Goal: Information Seeking & Learning: Compare options

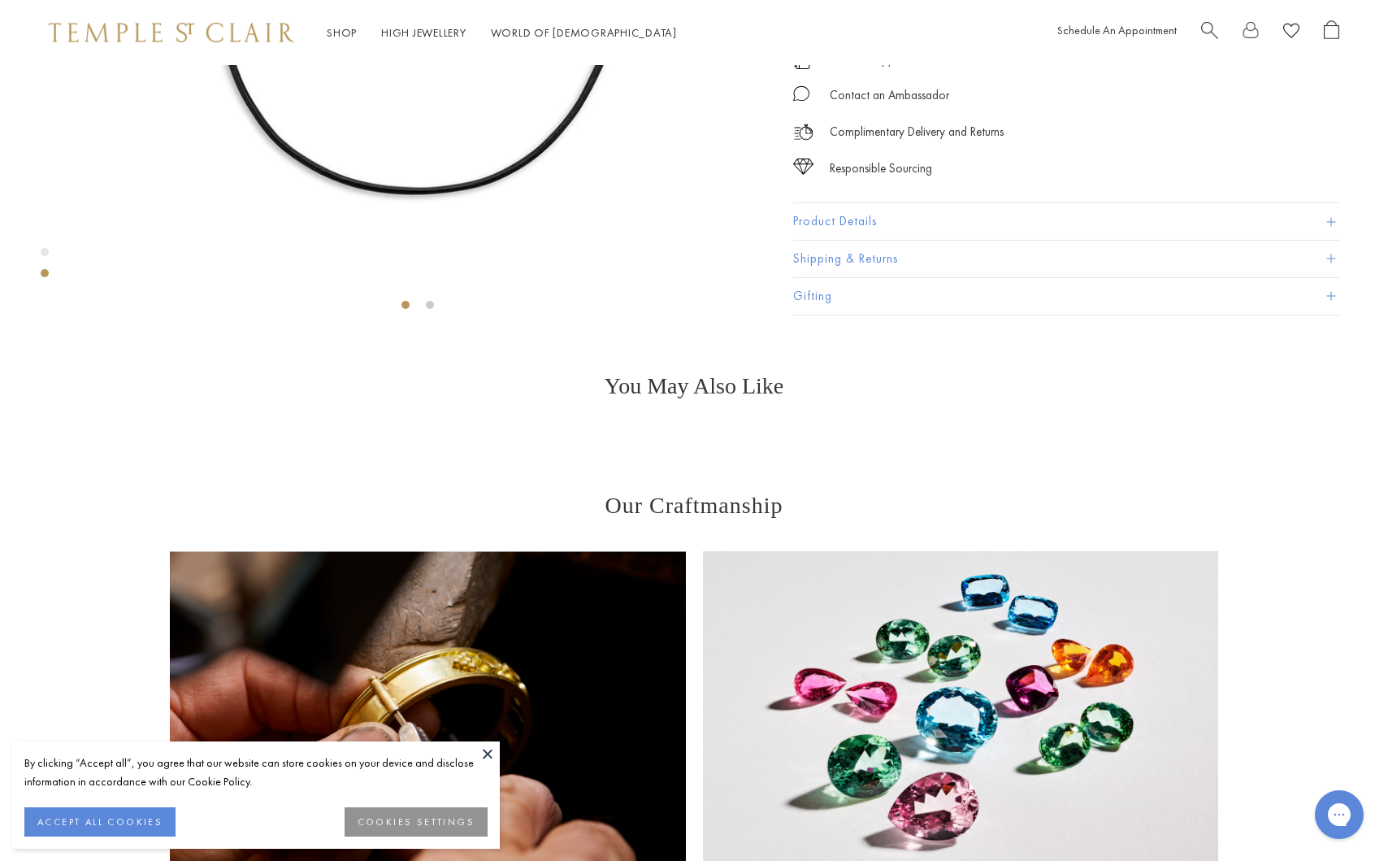
scroll to position [459, 0]
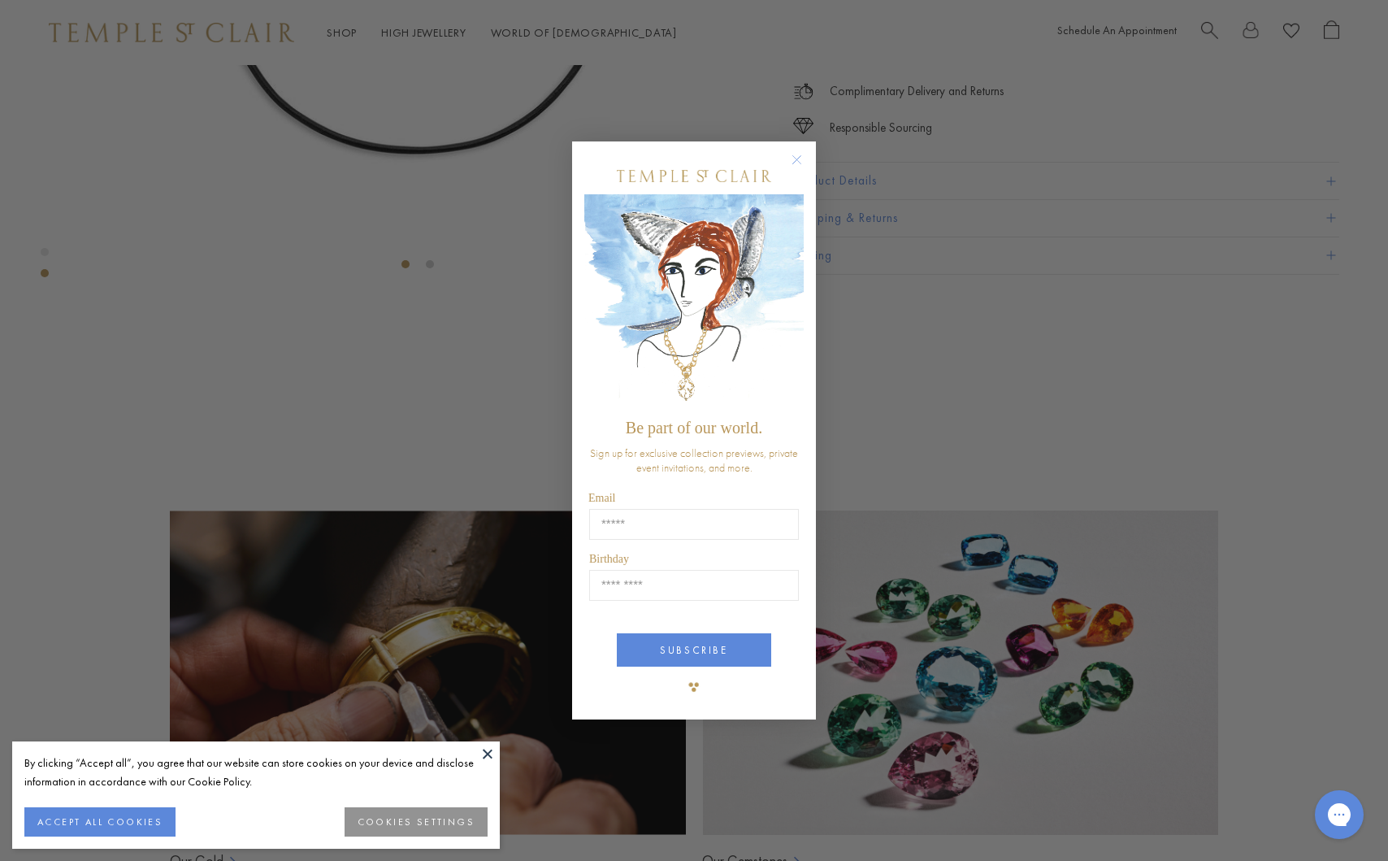
click at [798, 154] on circle "Close dialog" at bounding box center [797, 160] width 20 height 20
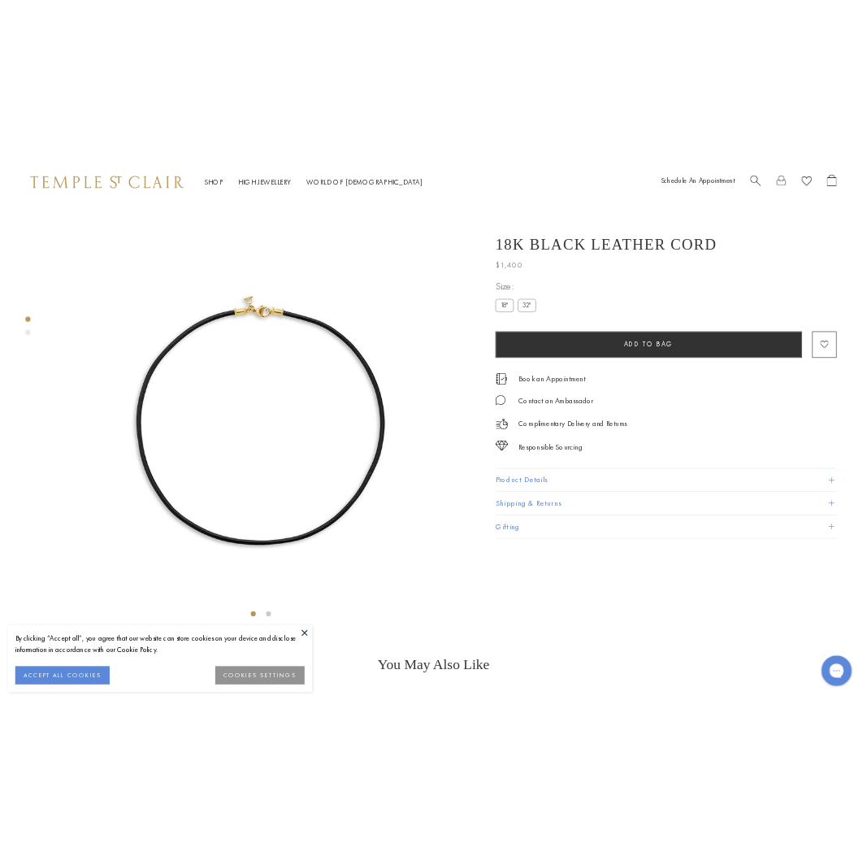
scroll to position [8, 0]
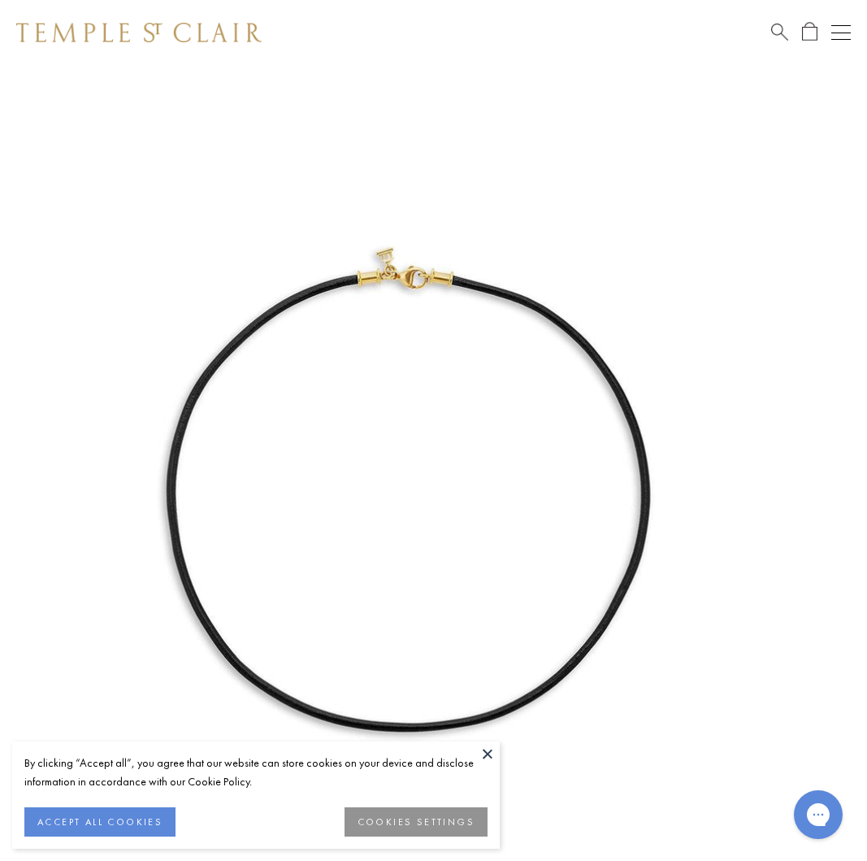
click at [488, 752] on button at bounding box center [487, 753] width 24 height 24
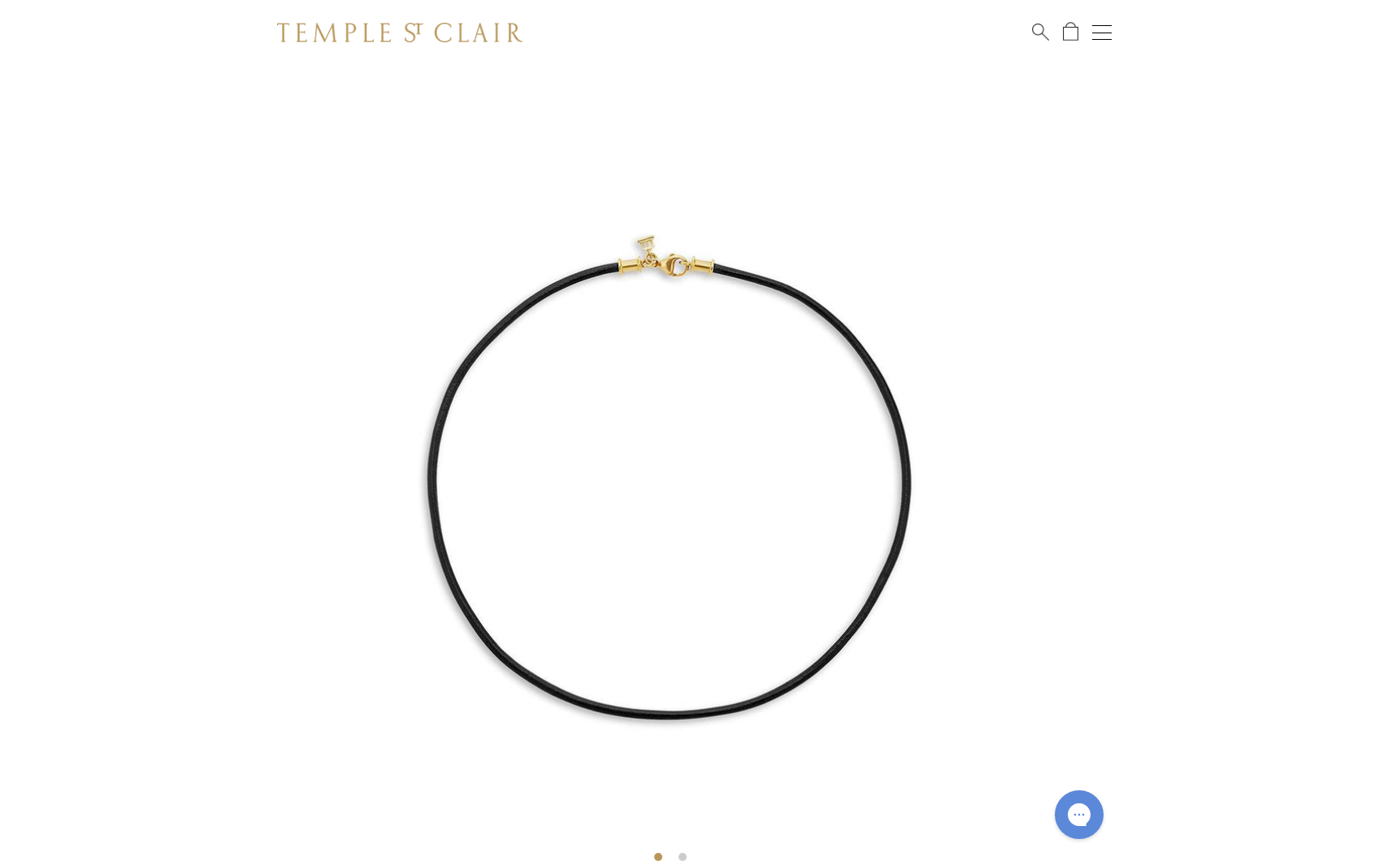
scroll to position [11, 0]
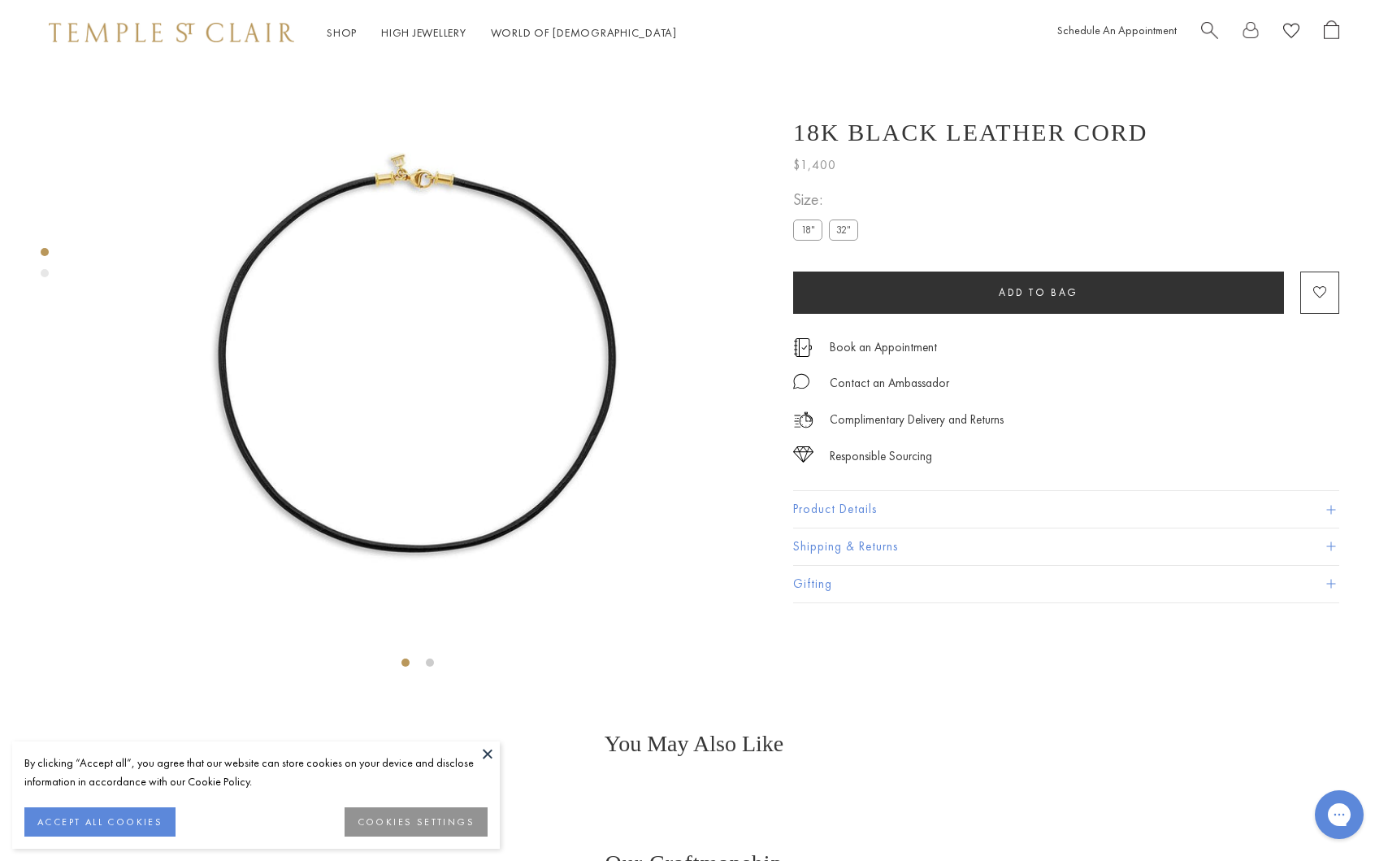
scroll to position [65, 0]
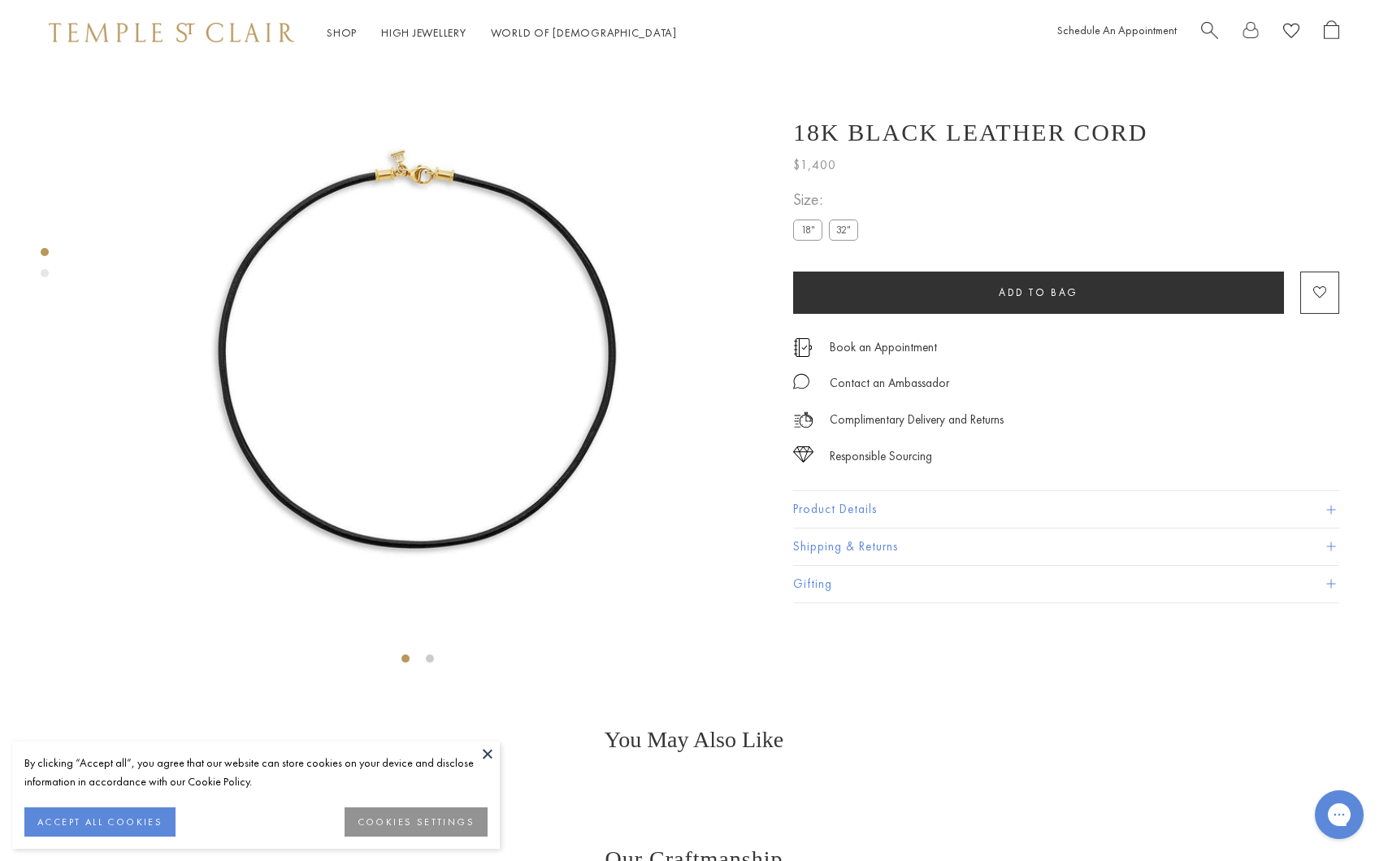
click at [414, 150] on img at bounding box center [417, 336] width 673 height 673
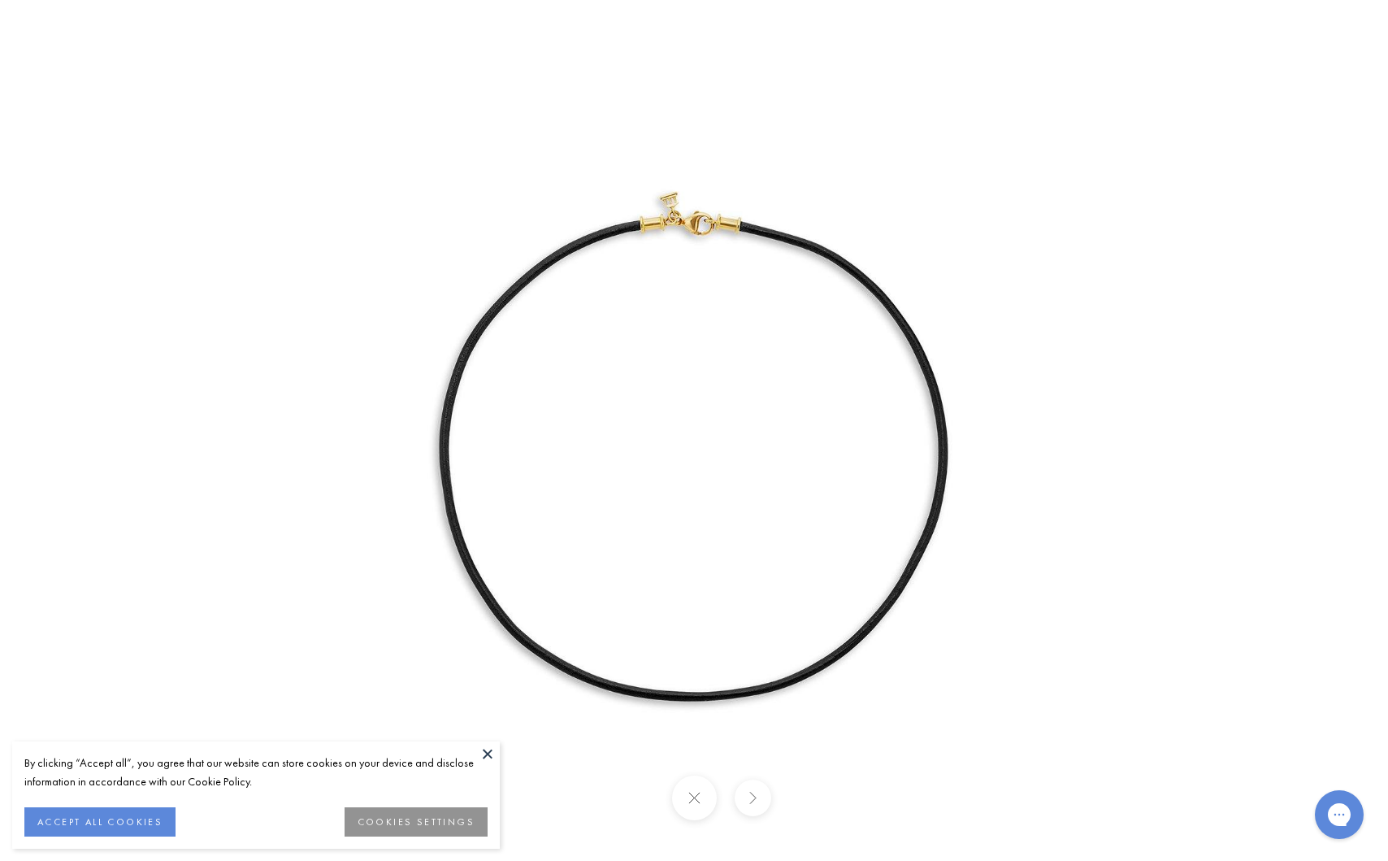
click at [418, 149] on img at bounding box center [694, 430] width 861 height 861
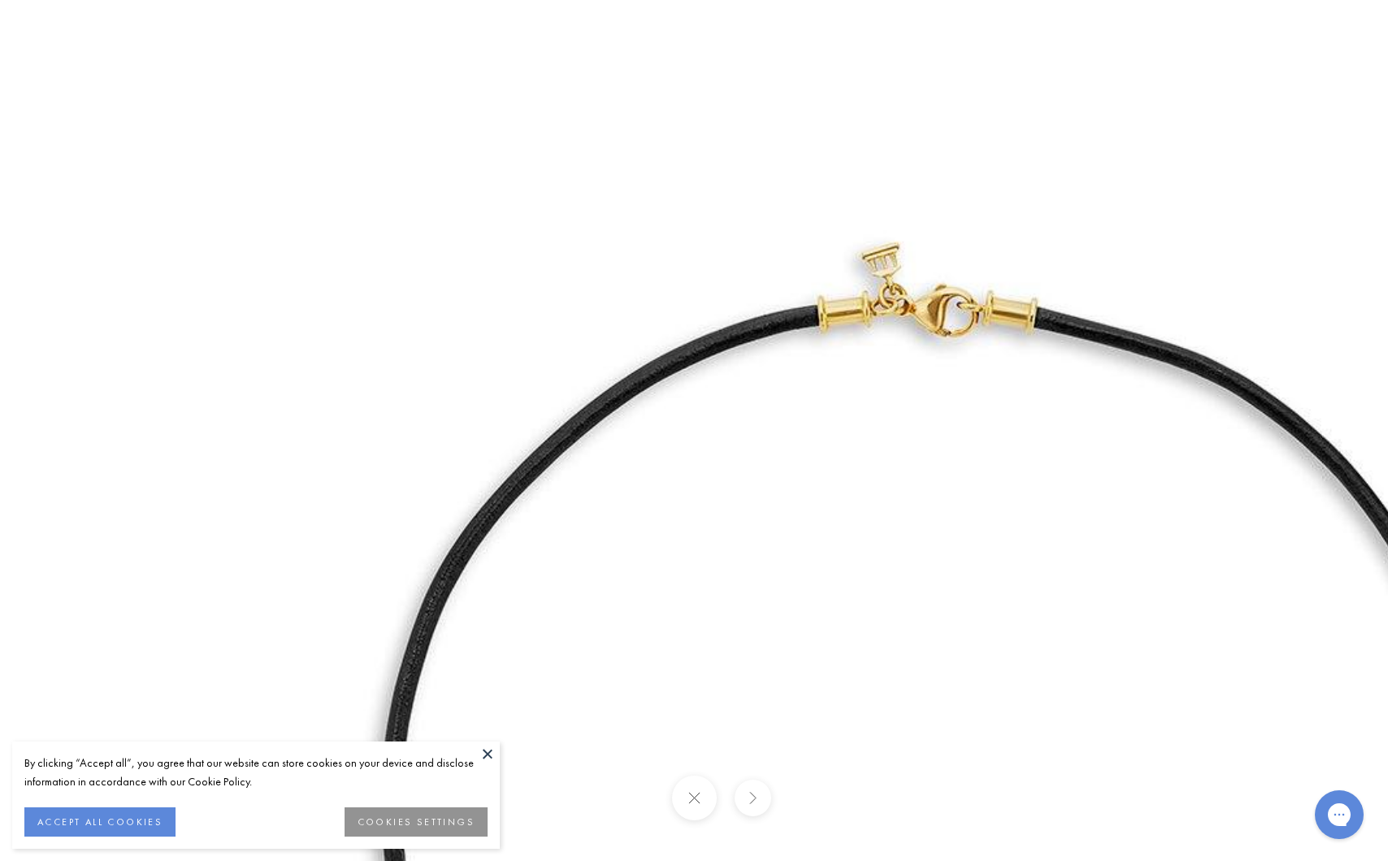
click at [899, 296] on img at bounding box center [936, 761] width 1872 height 1872
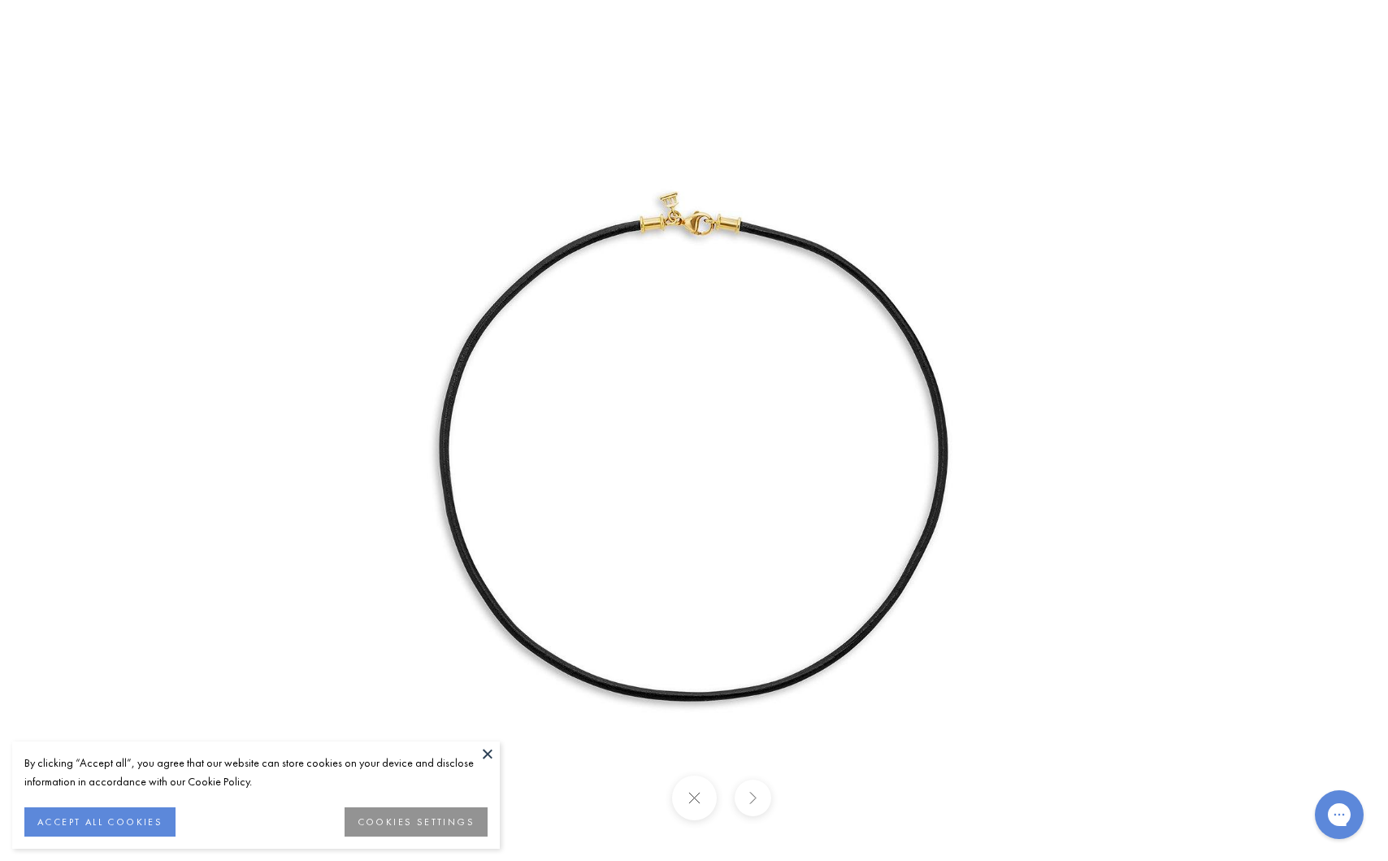
click at [490, 750] on button at bounding box center [487, 753] width 24 height 24
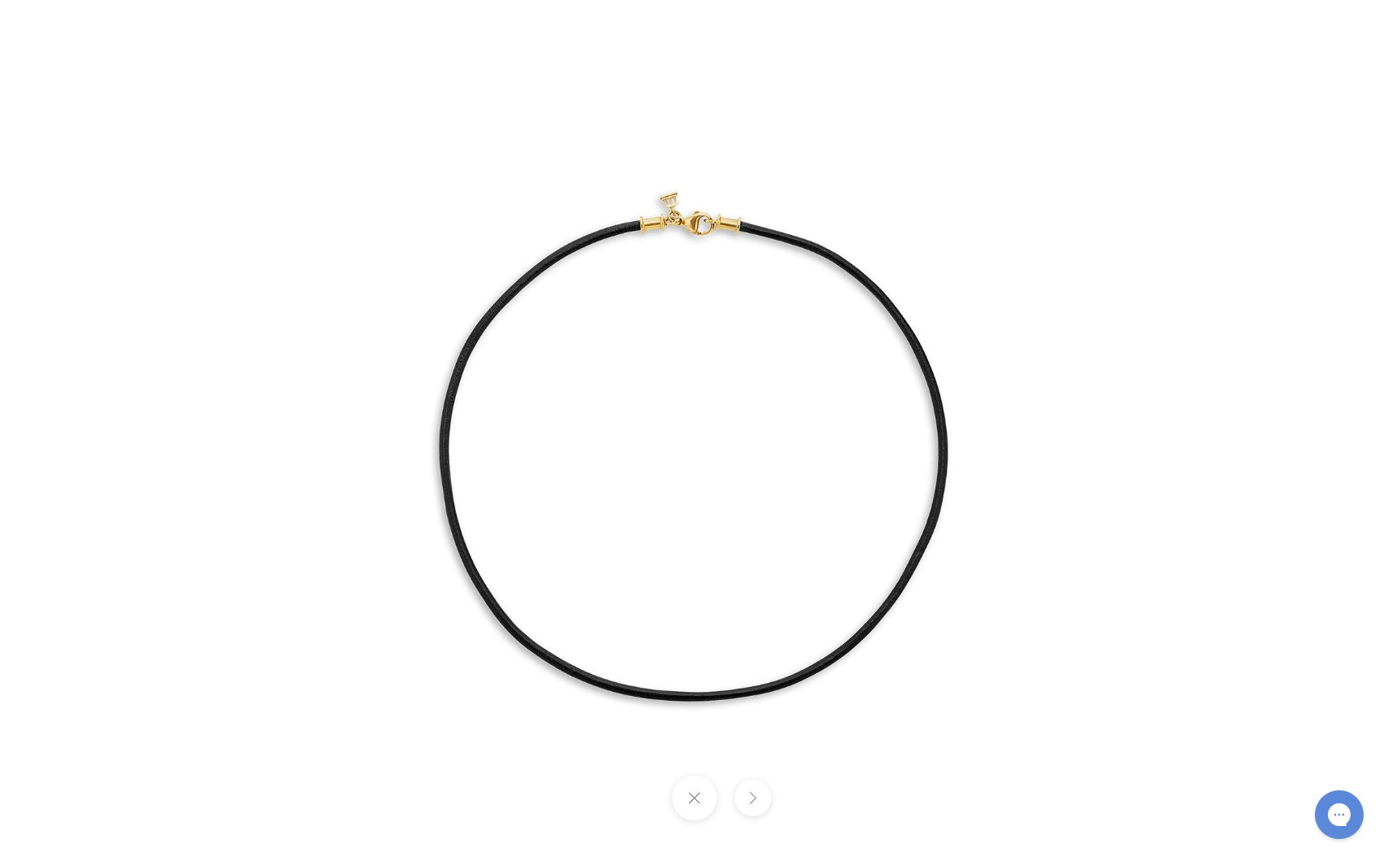
click at [695, 802] on button at bounding box center [693, 797] width 45 height 45
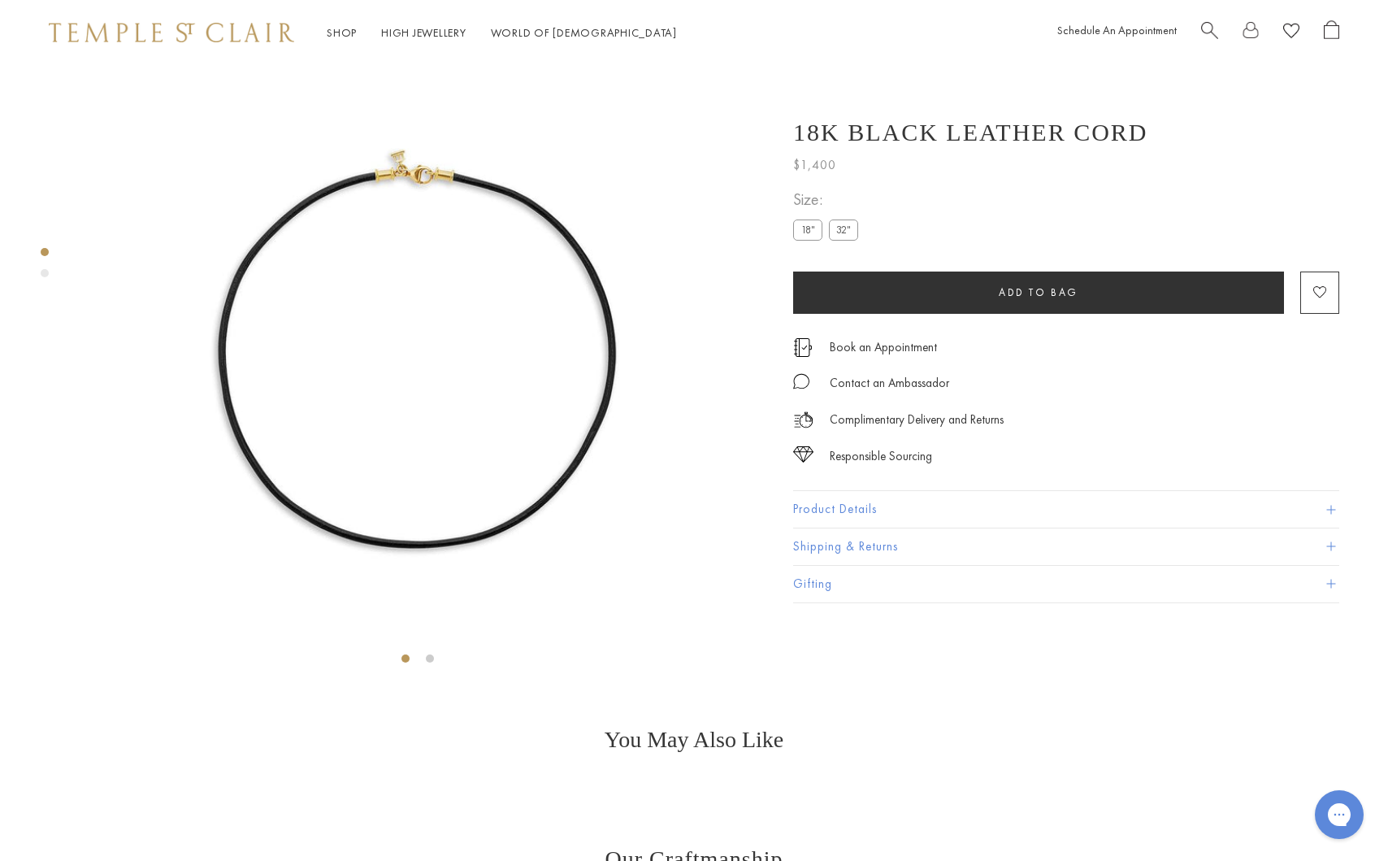
click at [913, 510] on button "Product Details" at bounding box center [1066, 509] width 546 height 37
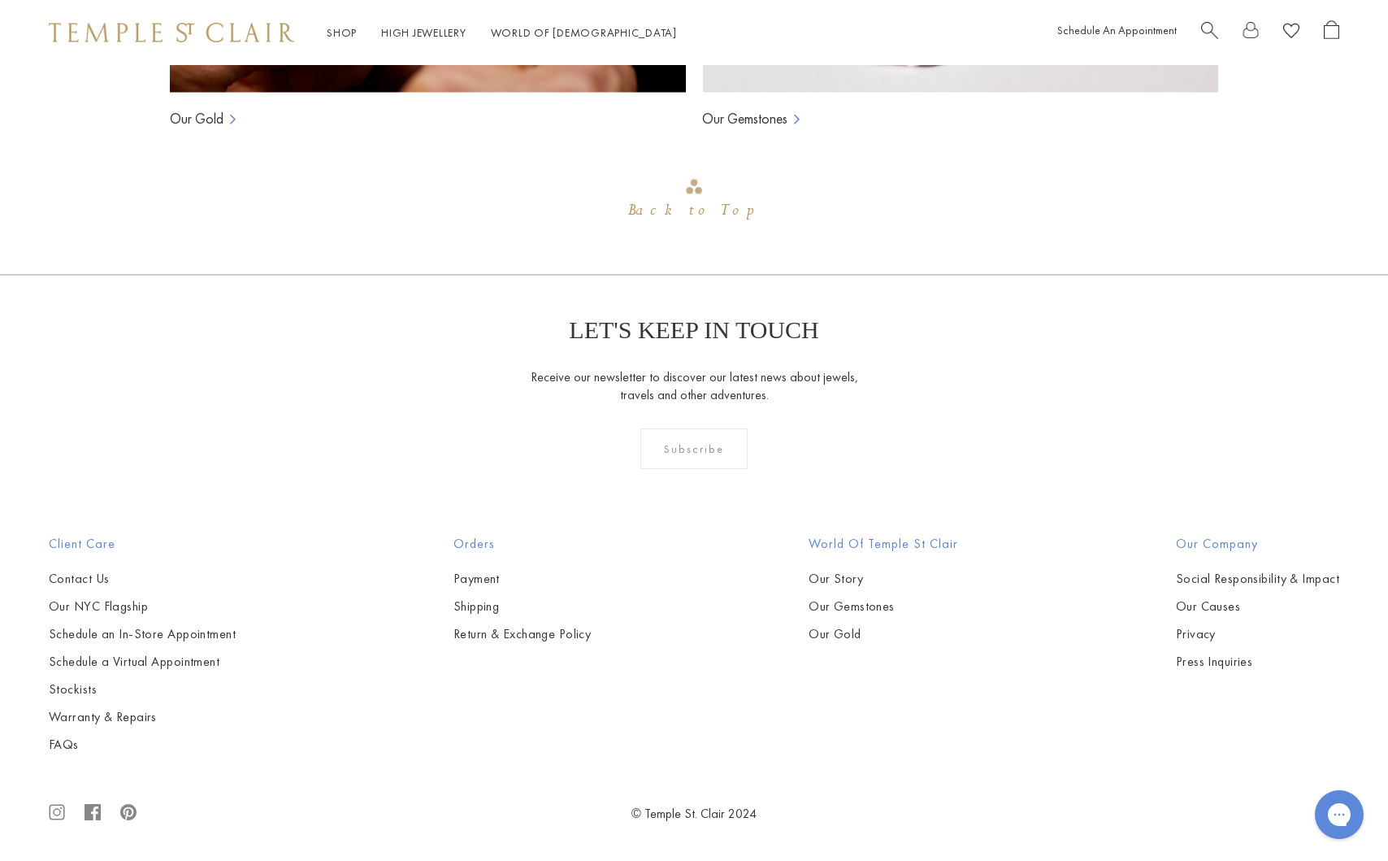
scroll to position [1404, 0]
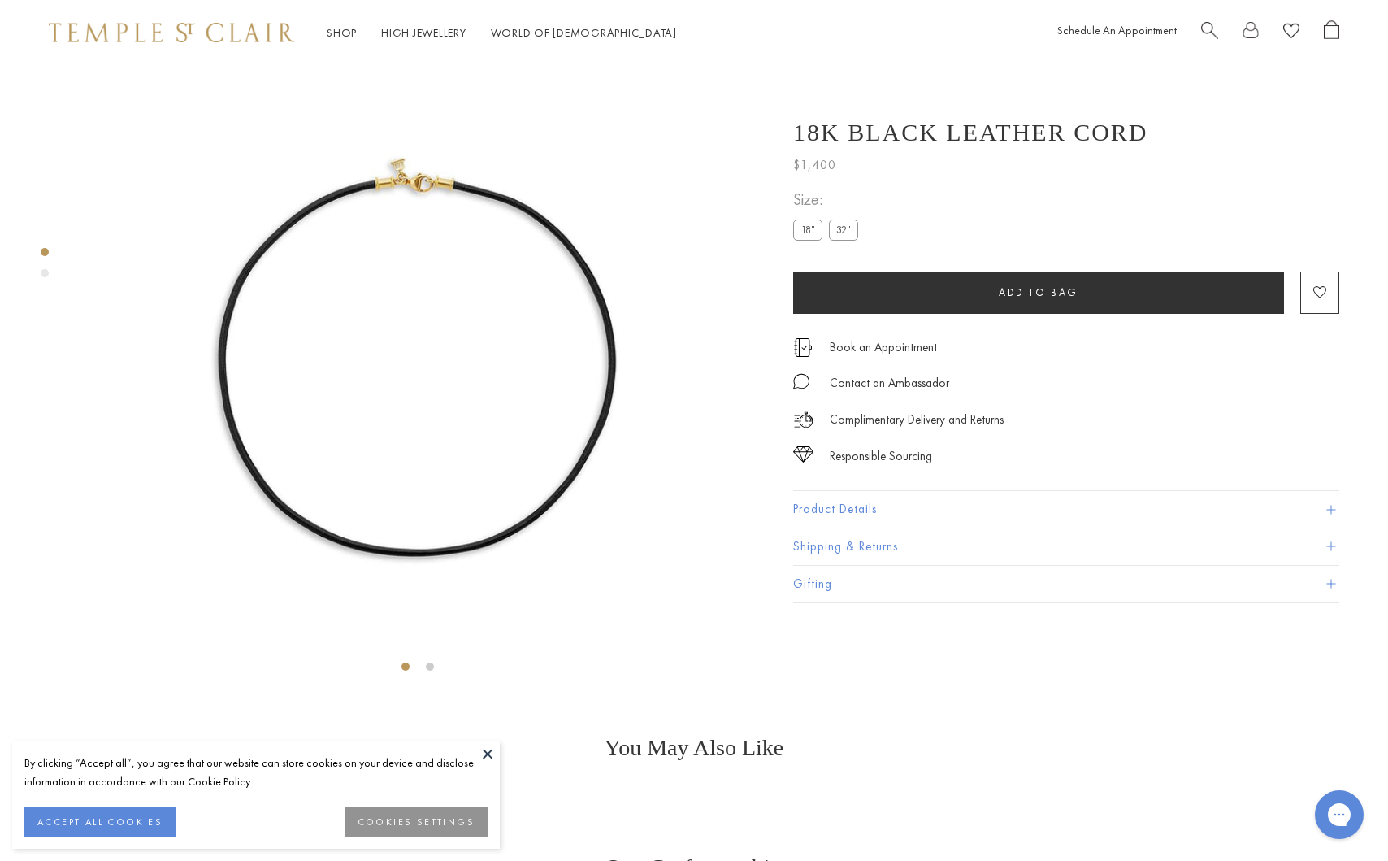
scroll to position [65, 0]
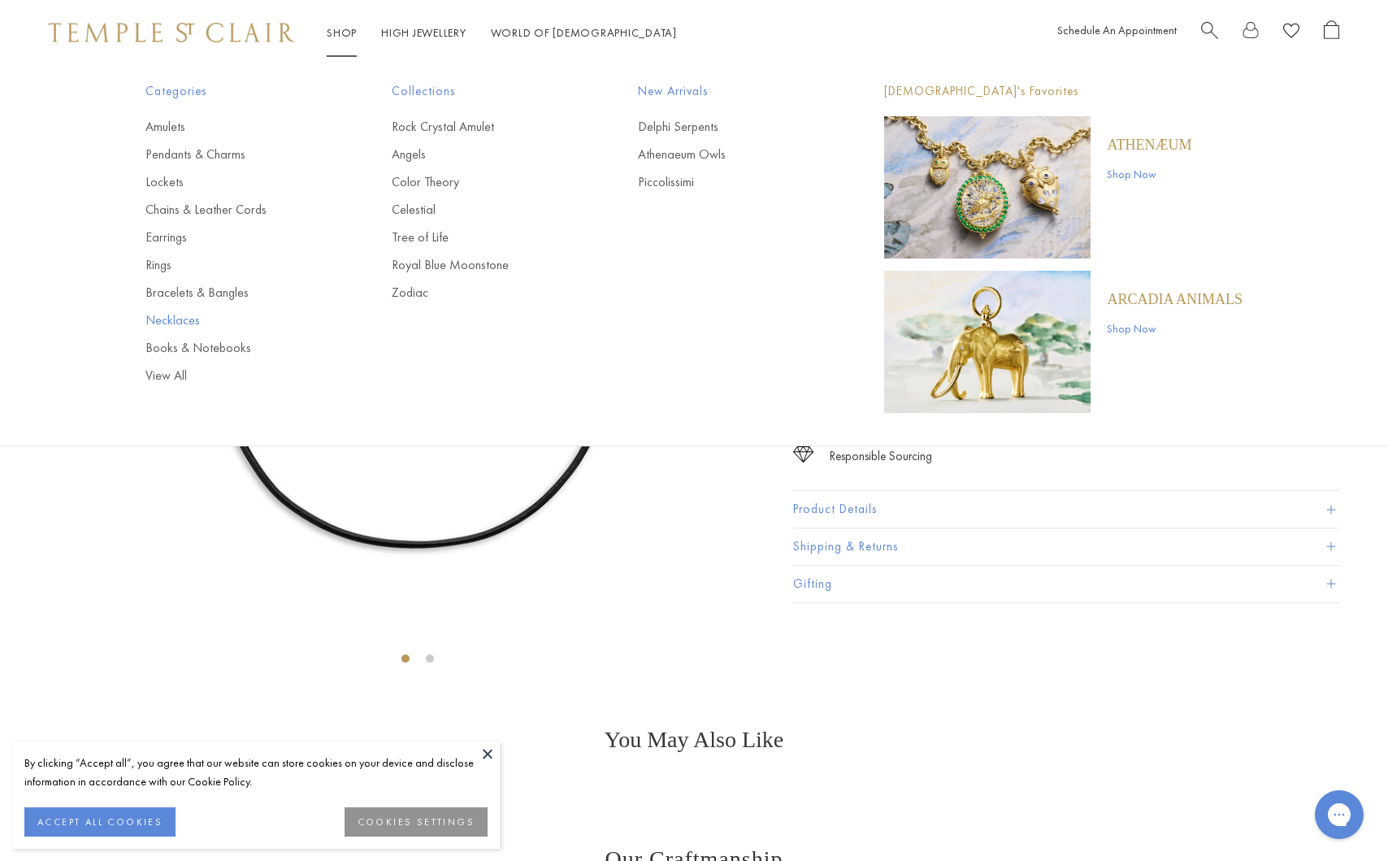
click at [180, 318] on link "Necklaces" at bounding box center [235, 320] width 181 height 18
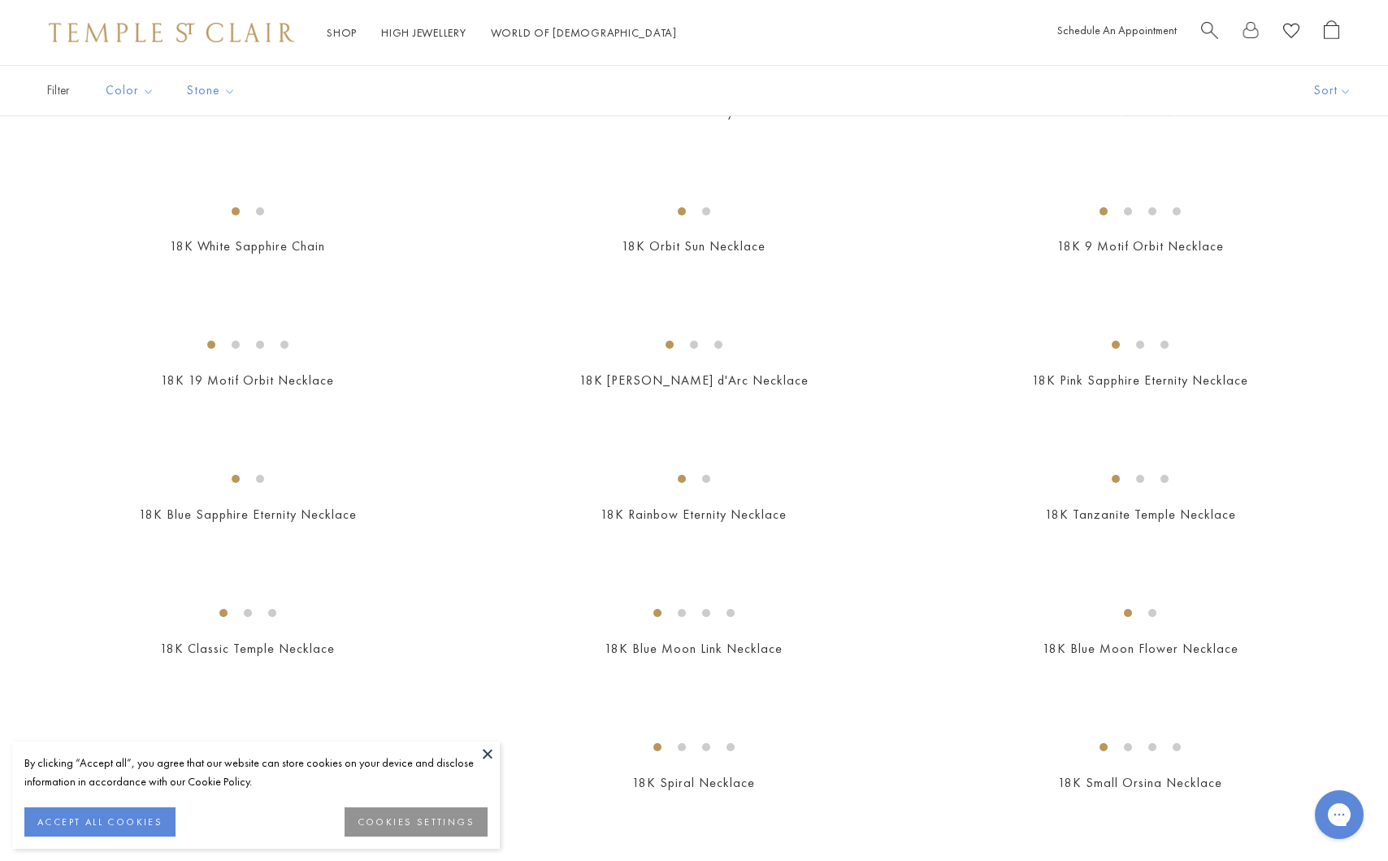
scroll to position [646, 0]
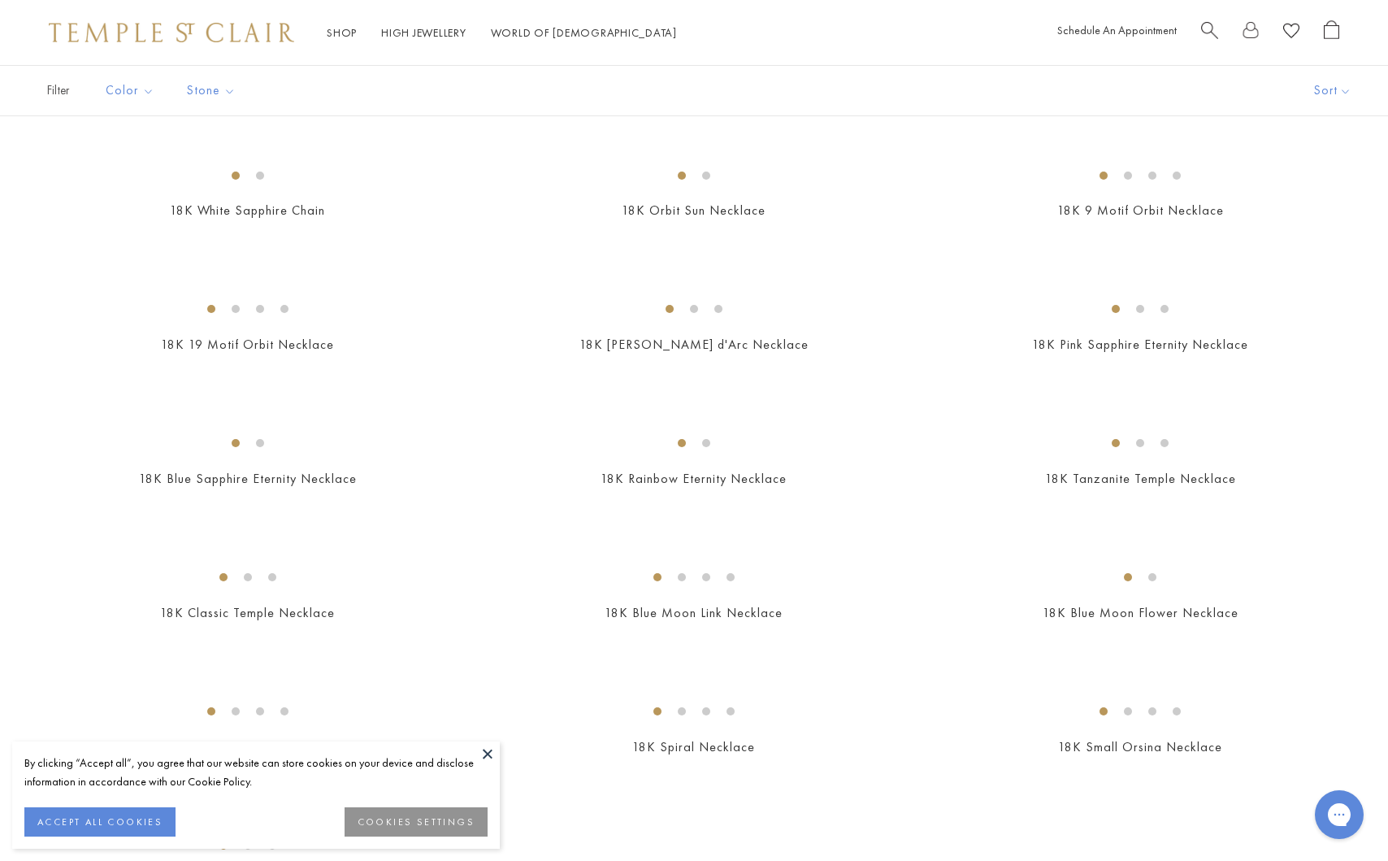
click at [0, 0] on img at bounding box center [0, 0] width 0 height 0
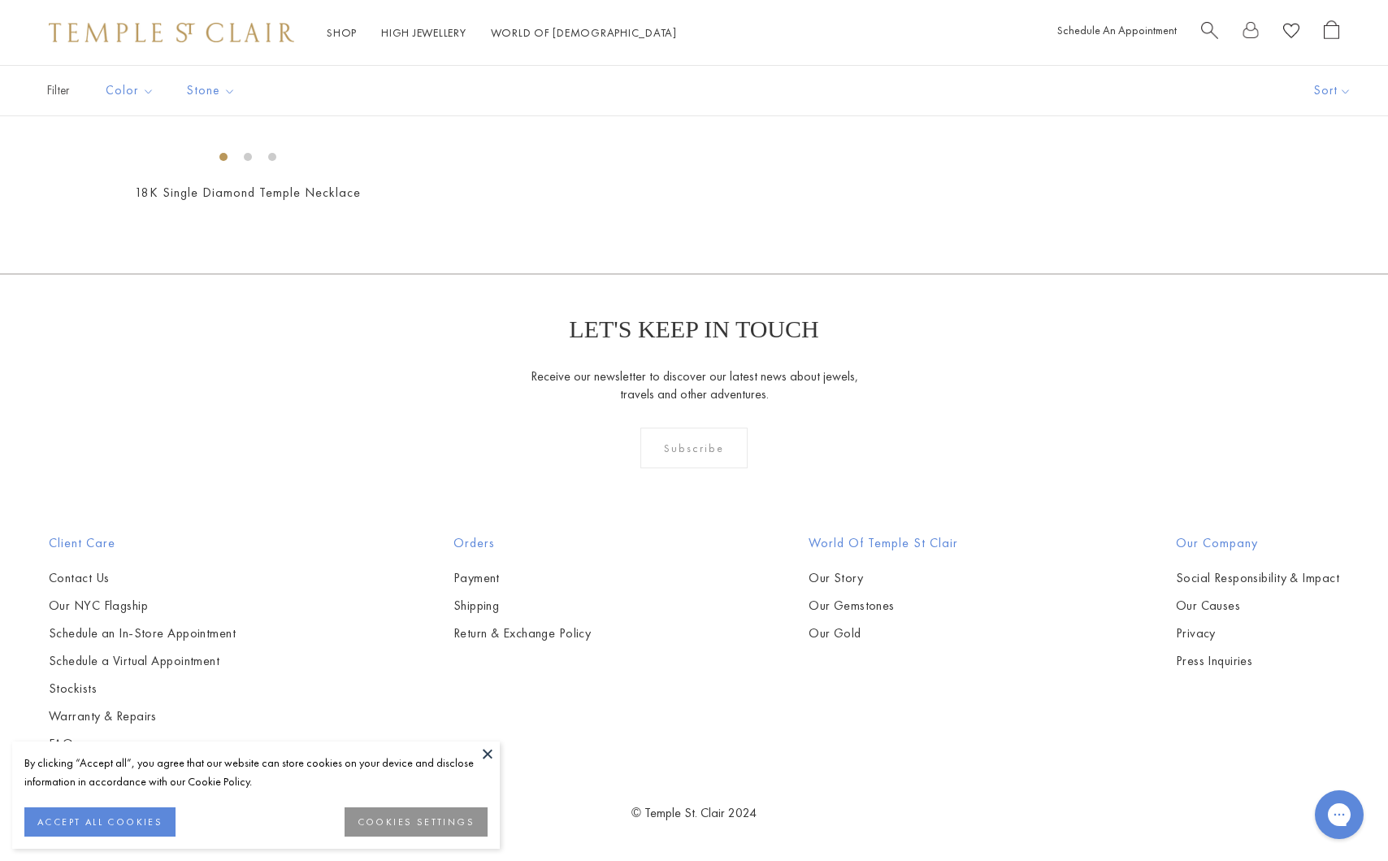
scroll to position [3178, 0]
click at [0, 0] on img at bounding box center [0, 0] width 0 height 0
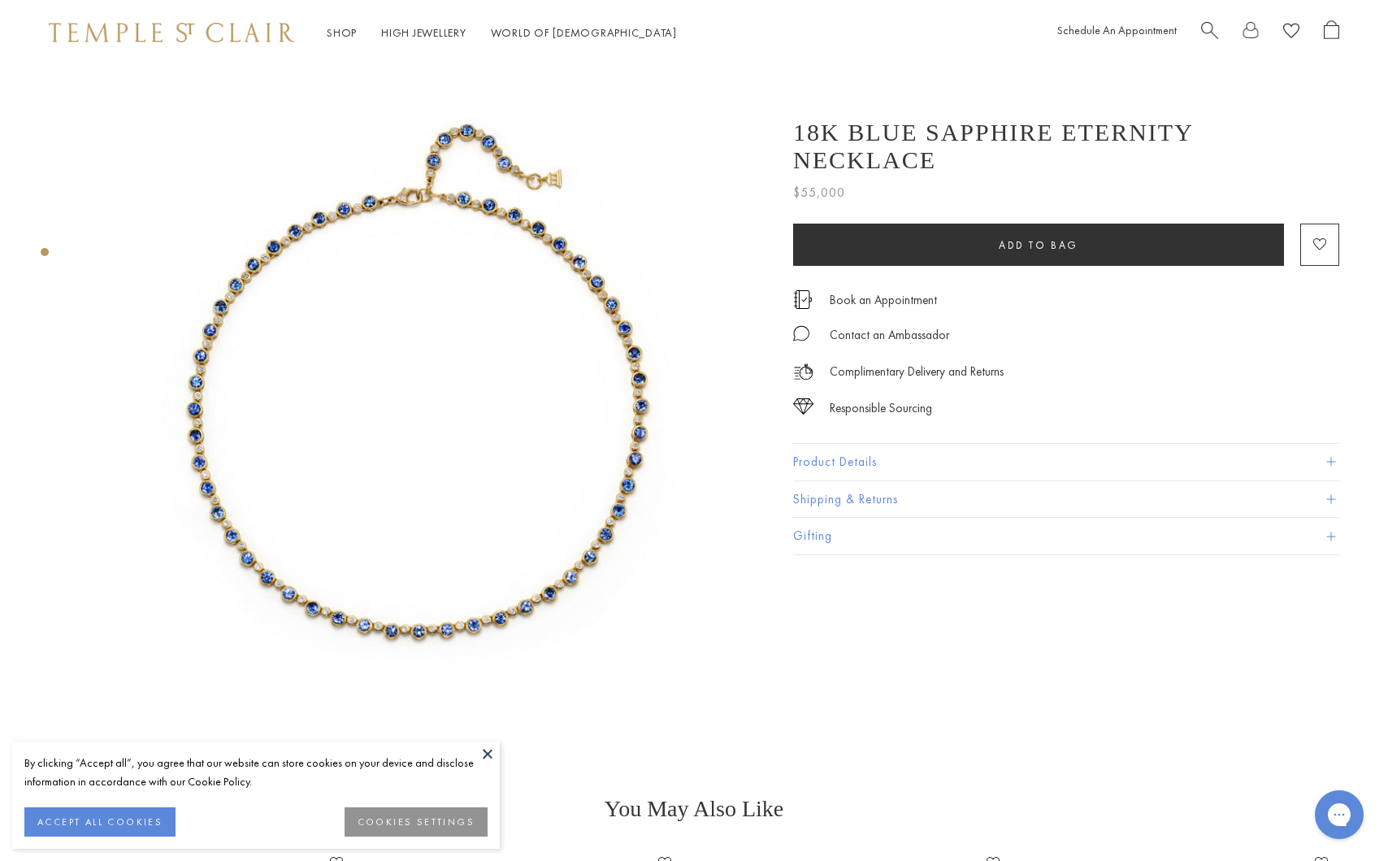
click at [484, 748] on button at bounding box center [487, 753] width 24 height 24
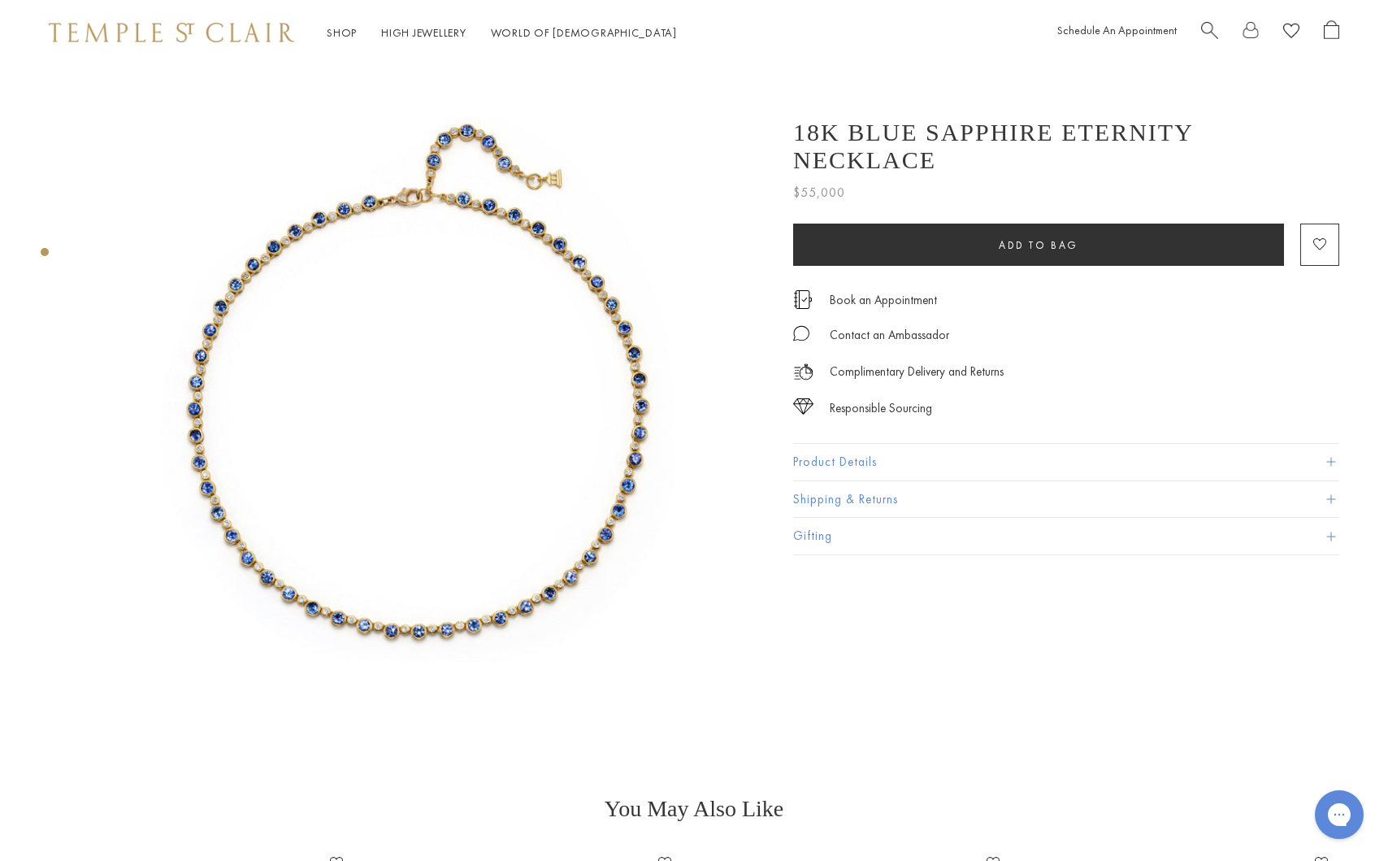
click at [454, 599] on img at bounding box center [417, 401] width 673 height 673
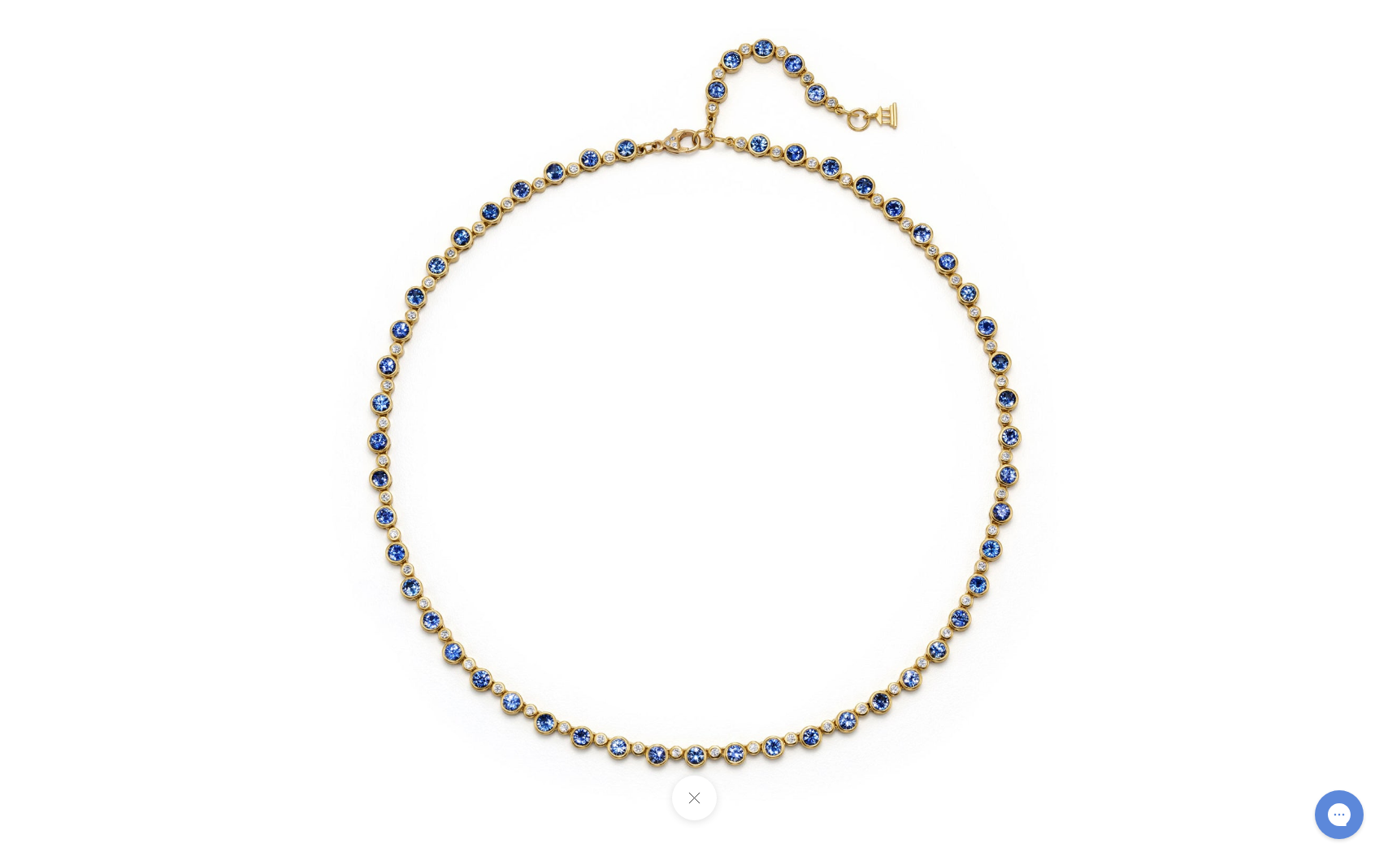
click at [683, 795] on button at bounding box center [693, 797] width 45 height 45
